Goal: Find specific page/section: Find specific page/section

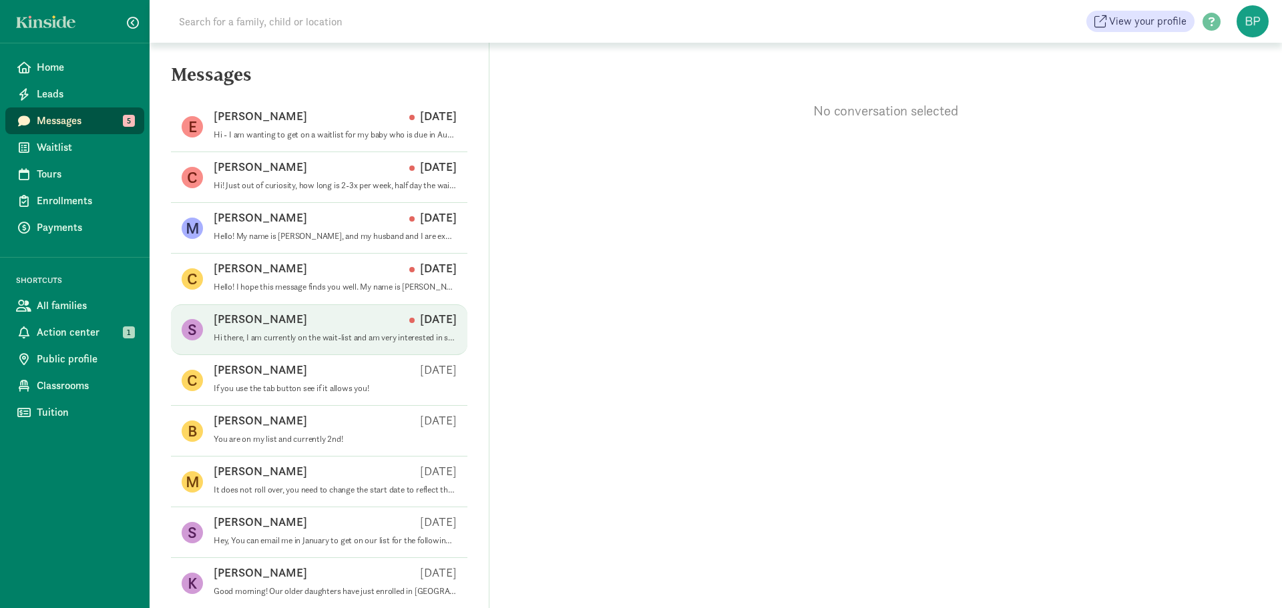
click at [362, 326] on div "[PERSON_NAME] [DATE]" at bounding box center [335, 321] width 243 height 21
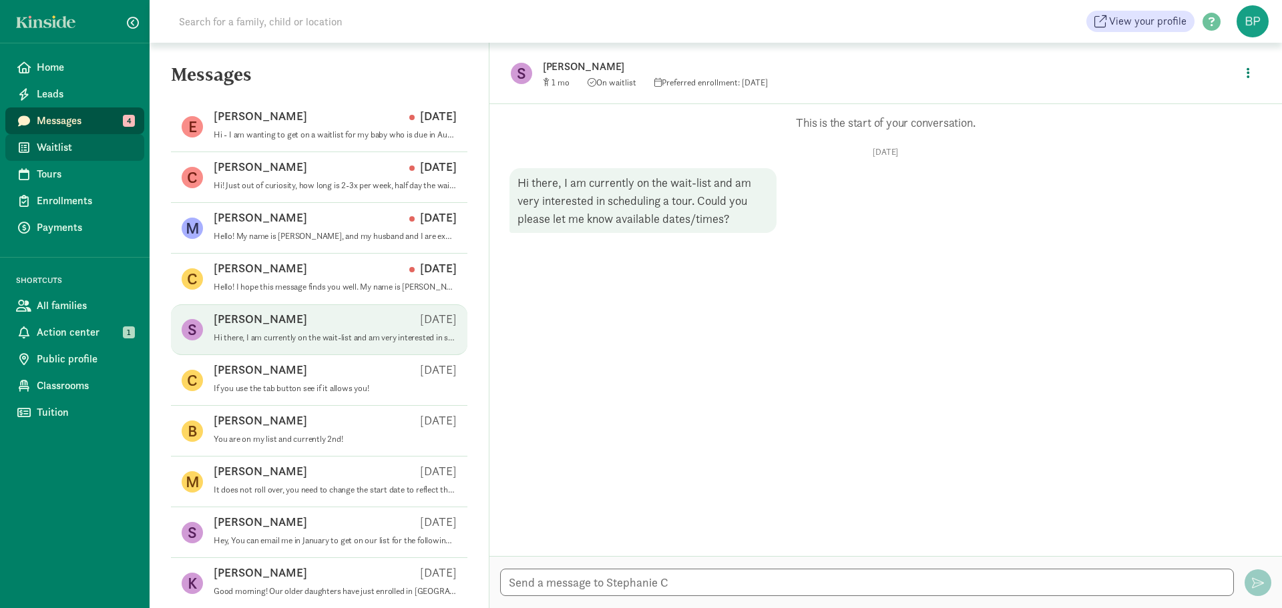
click at [71, 144] on span "Waitlist" at bounding box center [85, 148] width 97 height 16
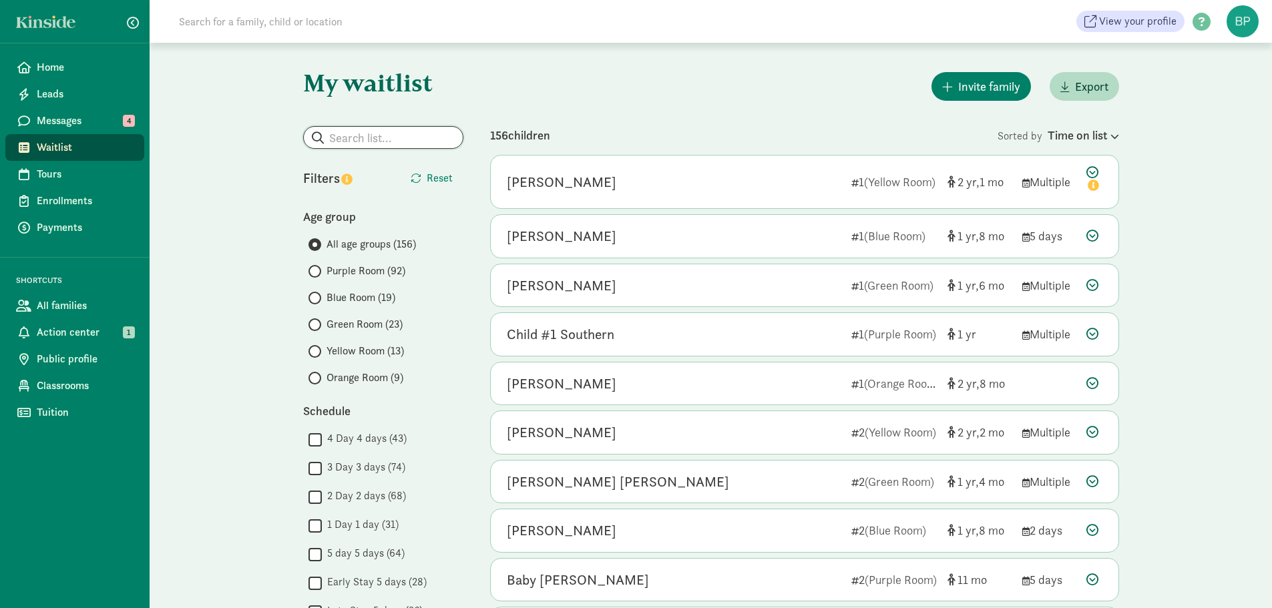
click at [393, 134] on input "search" at bounding box center [383, 137] width 159 height 21
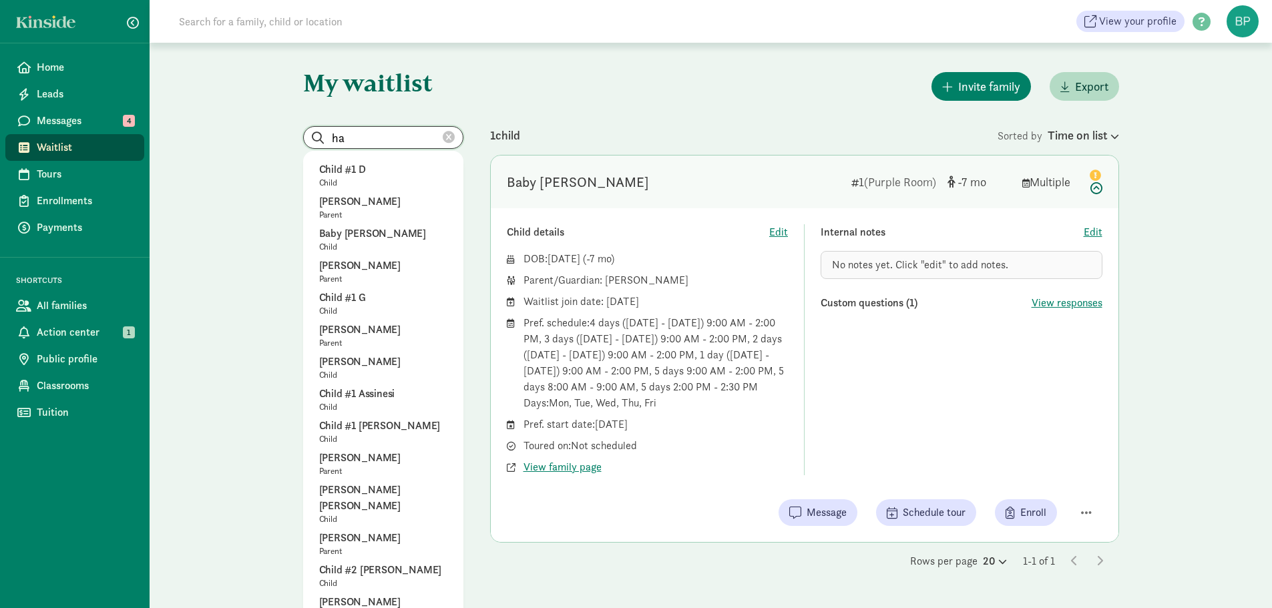
type input "h"
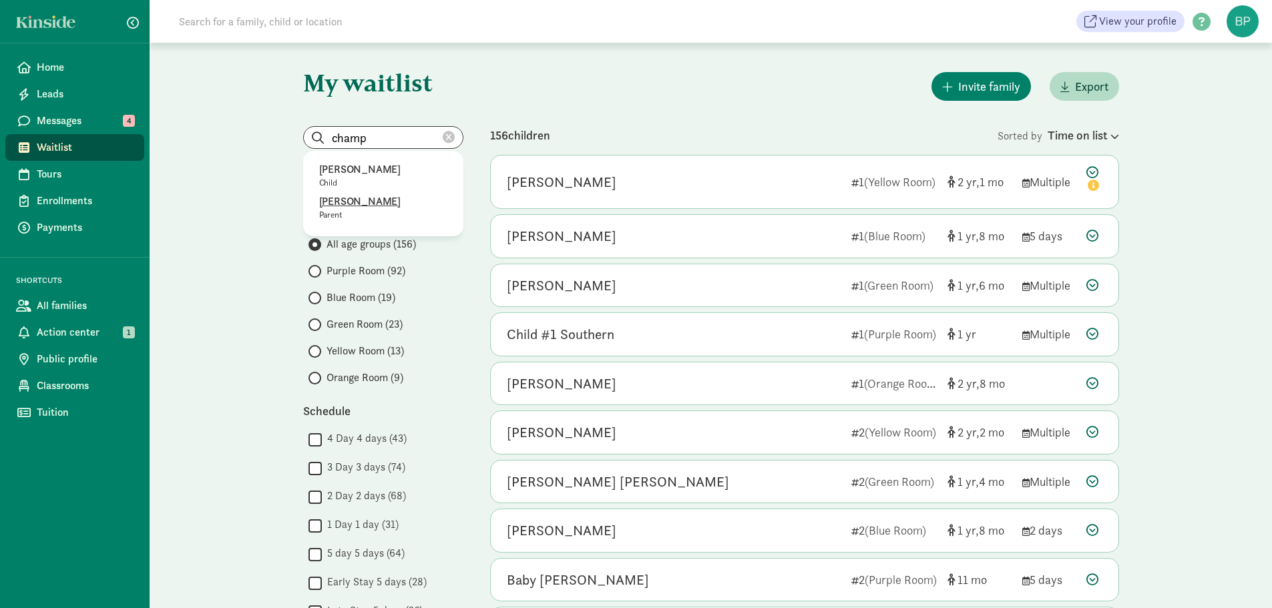
click at [390, 201] on p "[PERSON_NAME]" at bounding box center [383, 202] width 128 height 16
type input "[PERSON_NAME]"
